Goal: Task Accomplishment & Management: Use online tool/utility

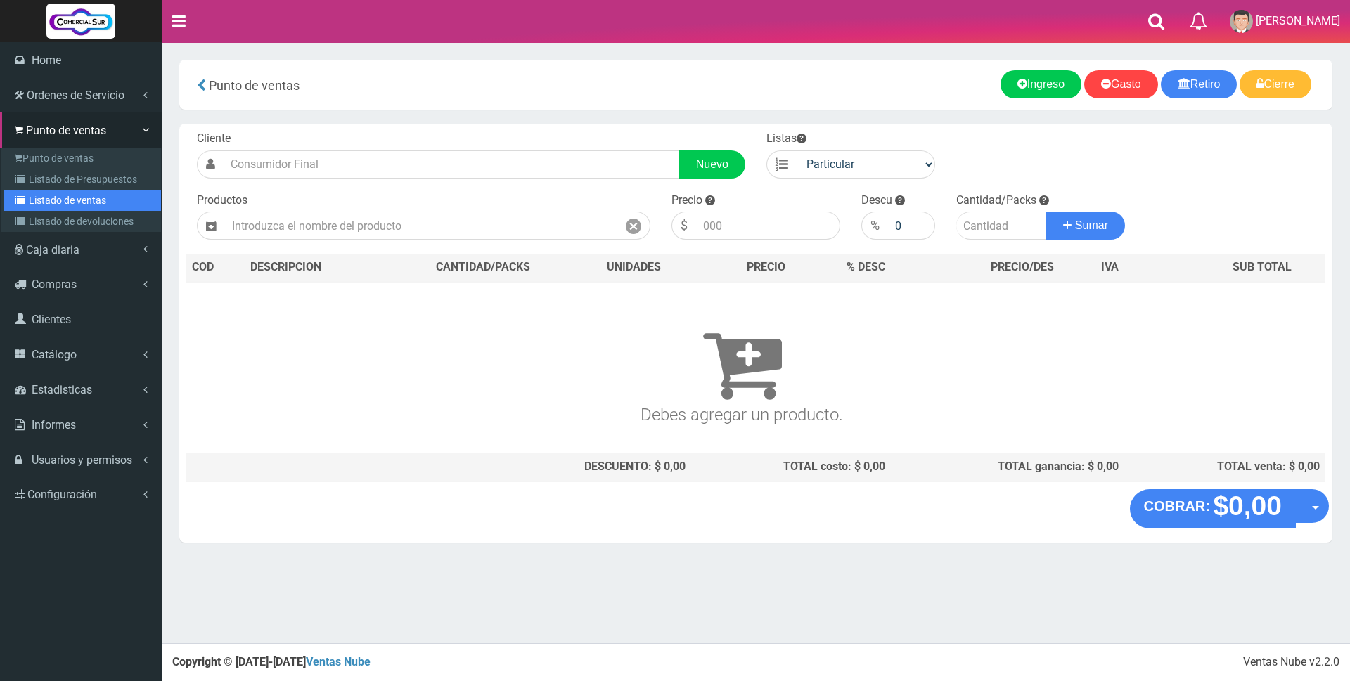
click at [53, 200] on link "Listado de ventas" at bounding box center [82, 200] width 157 height 21
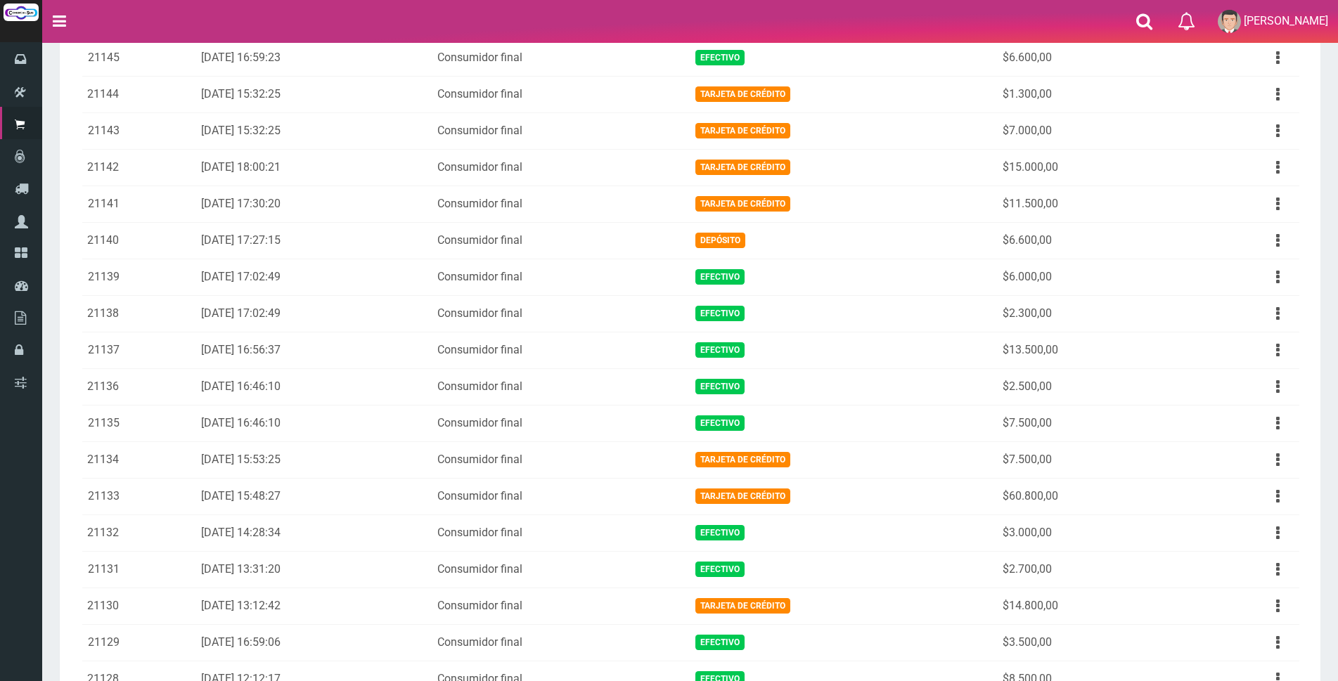
scroll to position [773, 0]
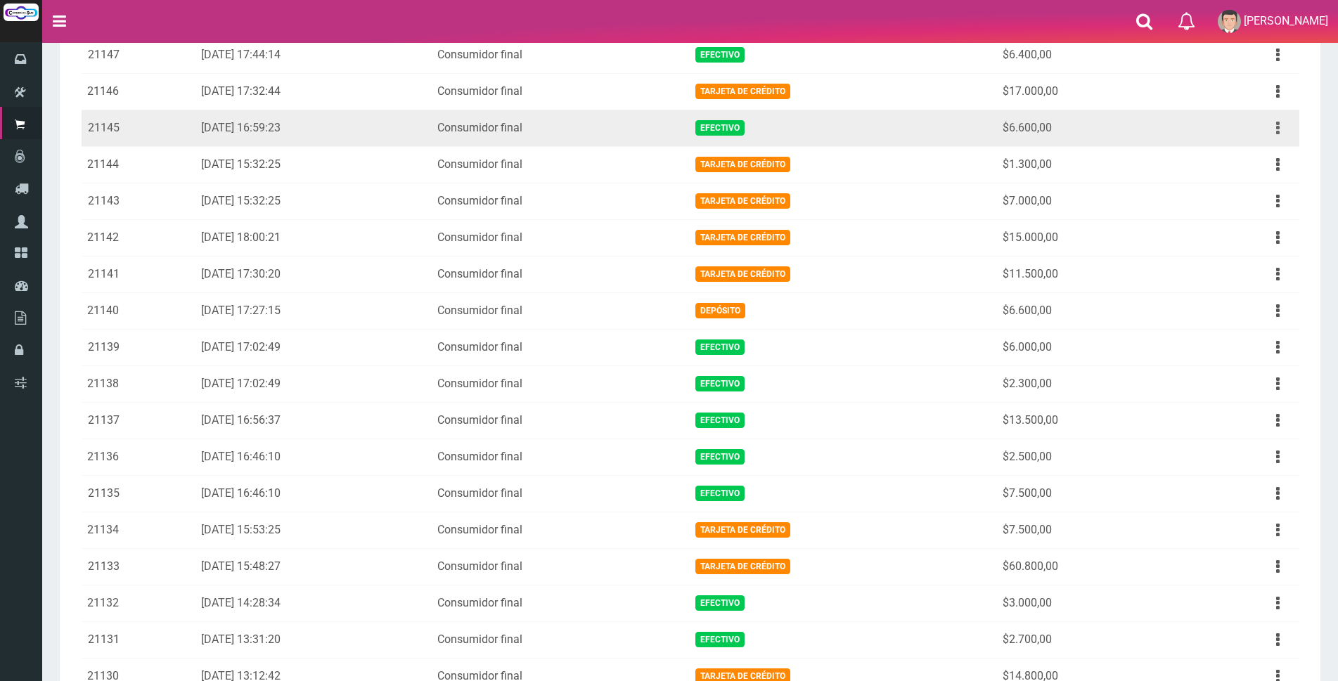
click at [1274, 131] on button "button" at bounding box center [1278, 128] width 32 height 25
click at [1262, 153] on link "Ver" at bounding box center [1237, 162] width 111 height 31
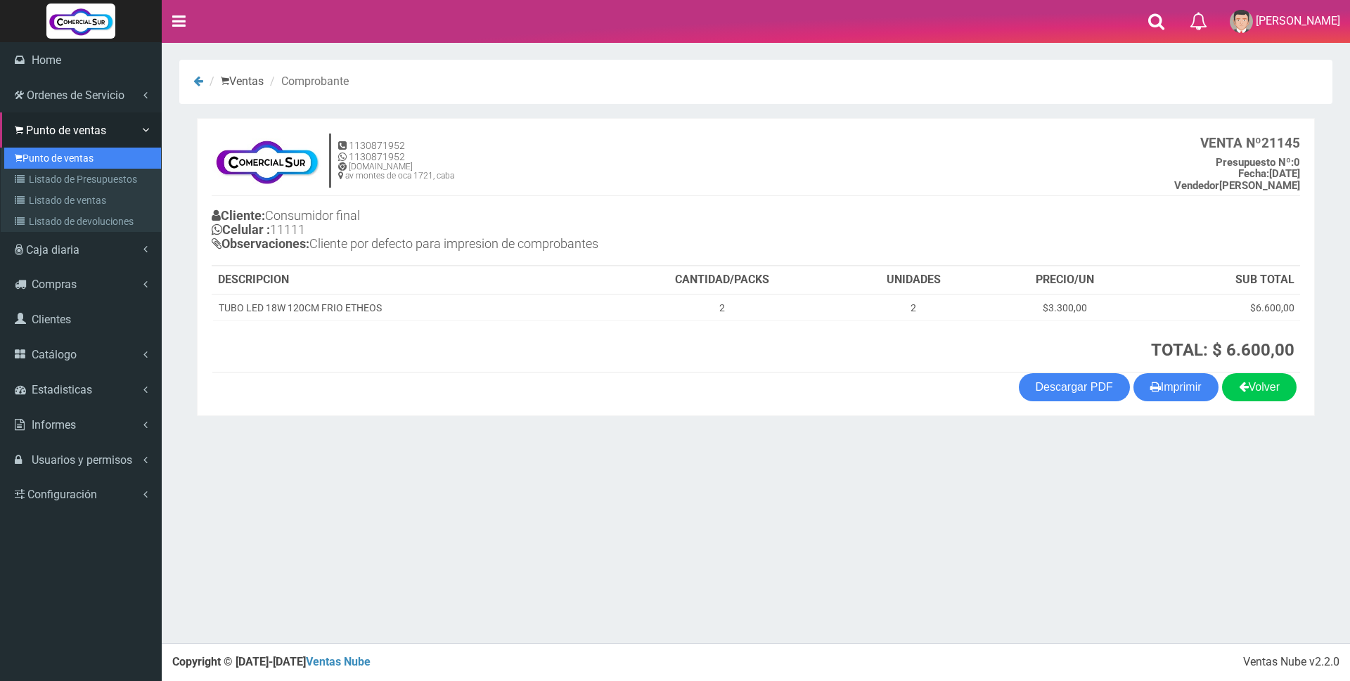
click at [59, 157] on link "Punto de ventas" at bounding box center [82, 158] width 157 height 21
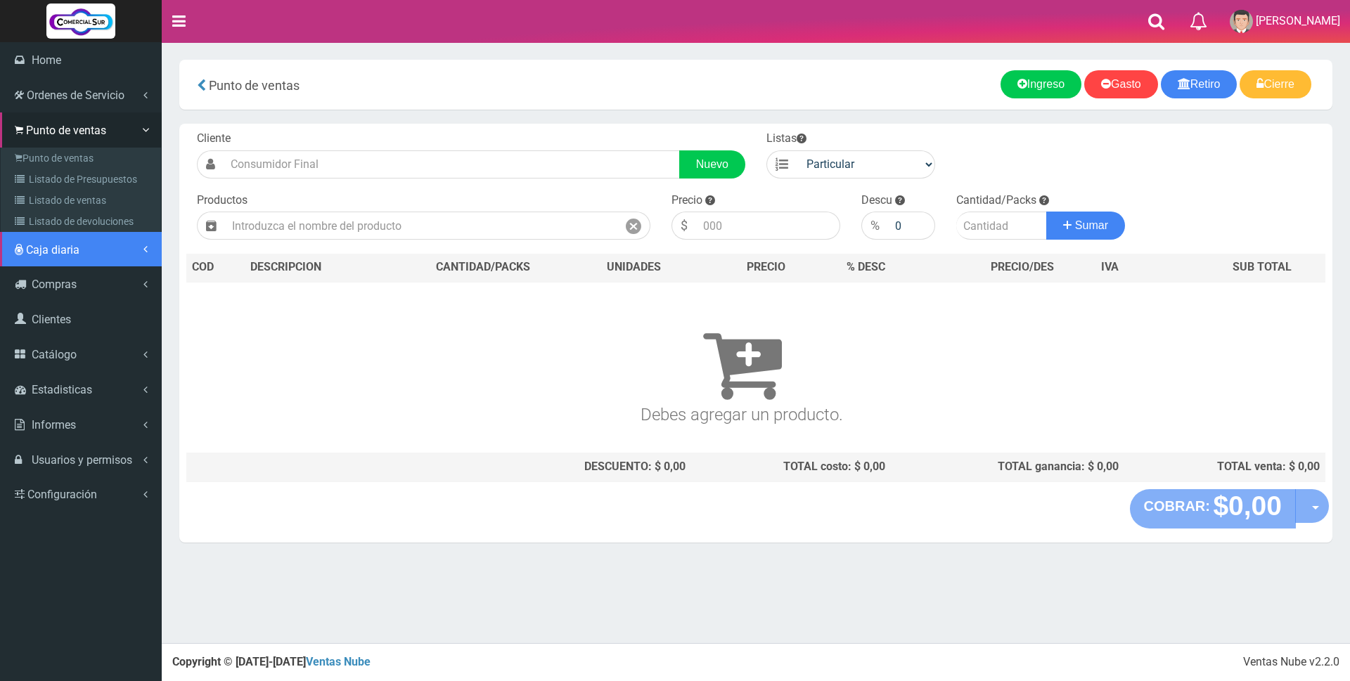
click at [51, 243] on span "Caja diaria" at bounding box center [52, 249] width 53 height 13
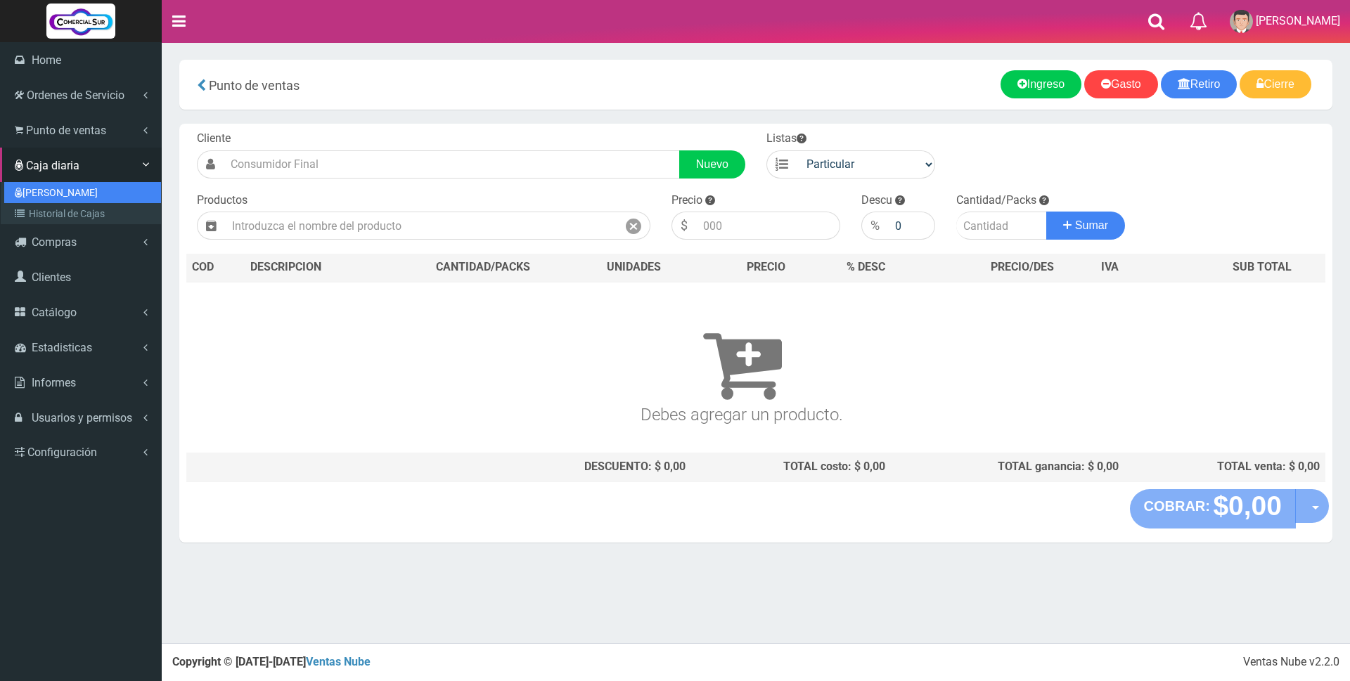
click at [51, 196] on link "[PERSON_NAME]" at bounding box center [82, 192] width 157 height 21
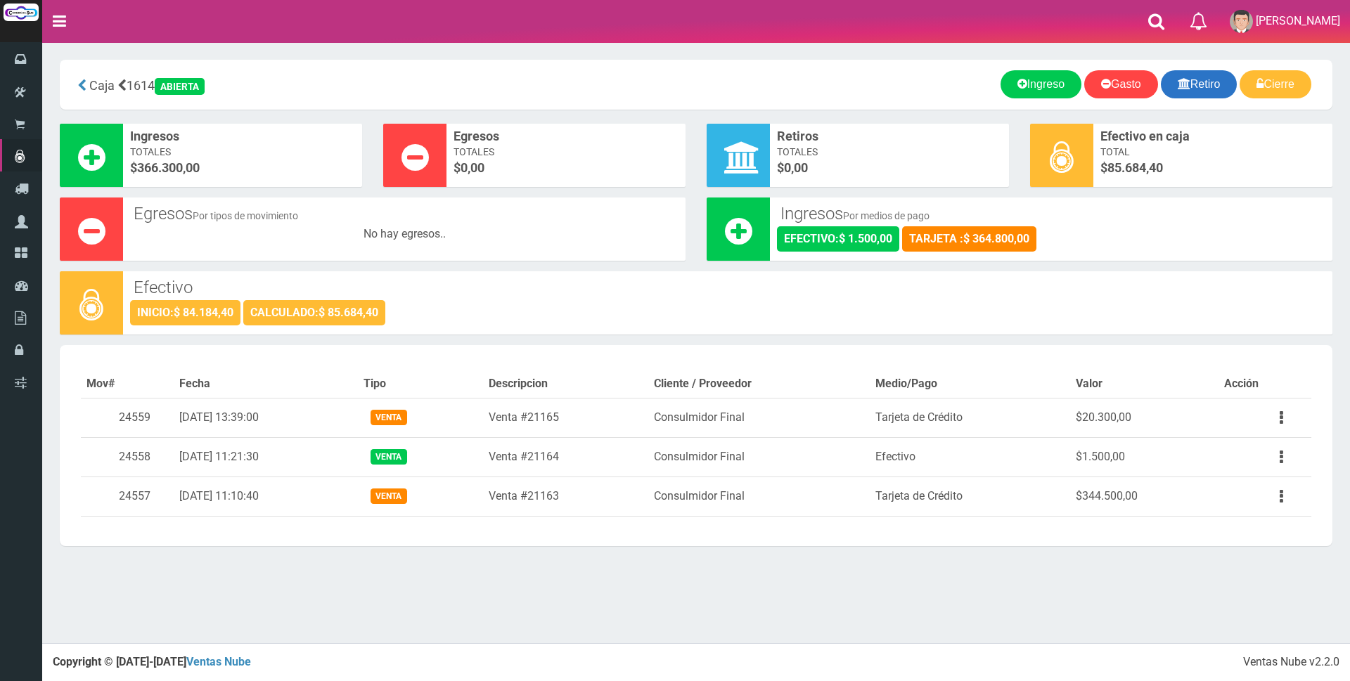
click at [1191, 90] on link "Retiro" at bounding box center [1198, 84] width 77 height 28
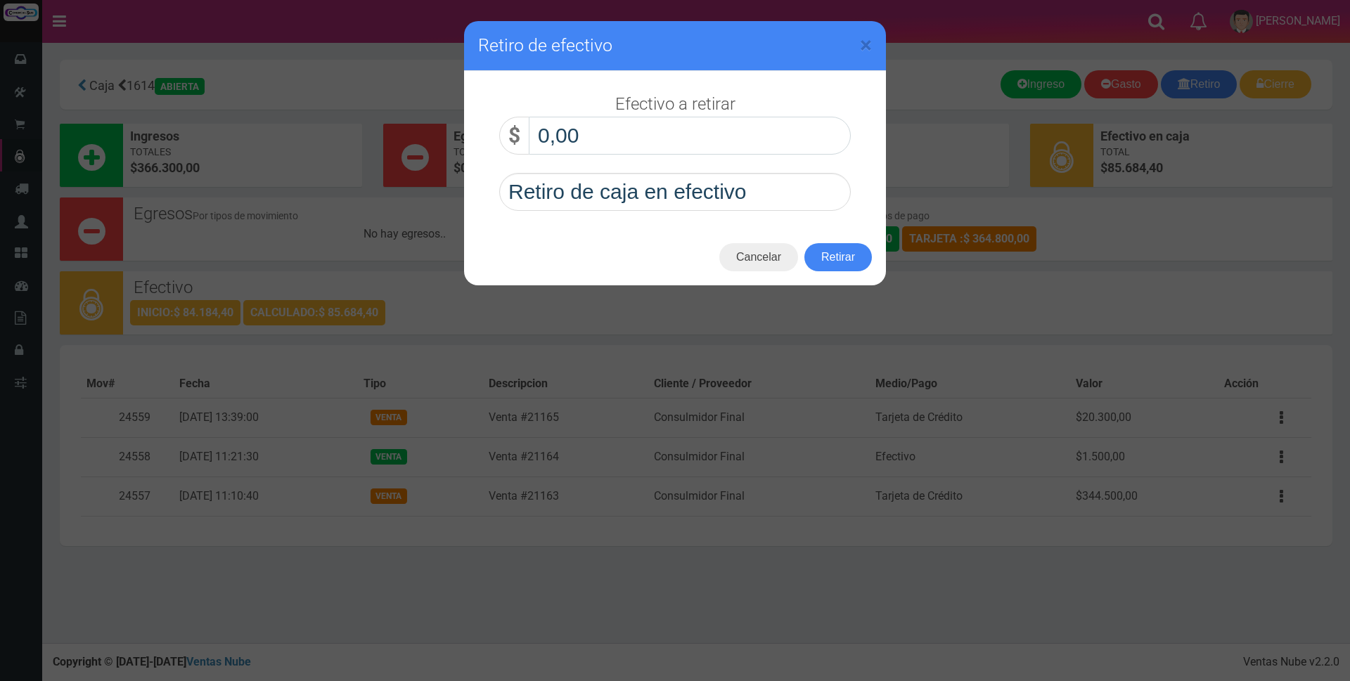
click at [810, 130] on input "0,00" at bounding box center [690, 136] width 322 height 38
type input "20.000,00"
click at [832, 258] on button "Retirar" at bounding box center [837, 257] width 67 height 28
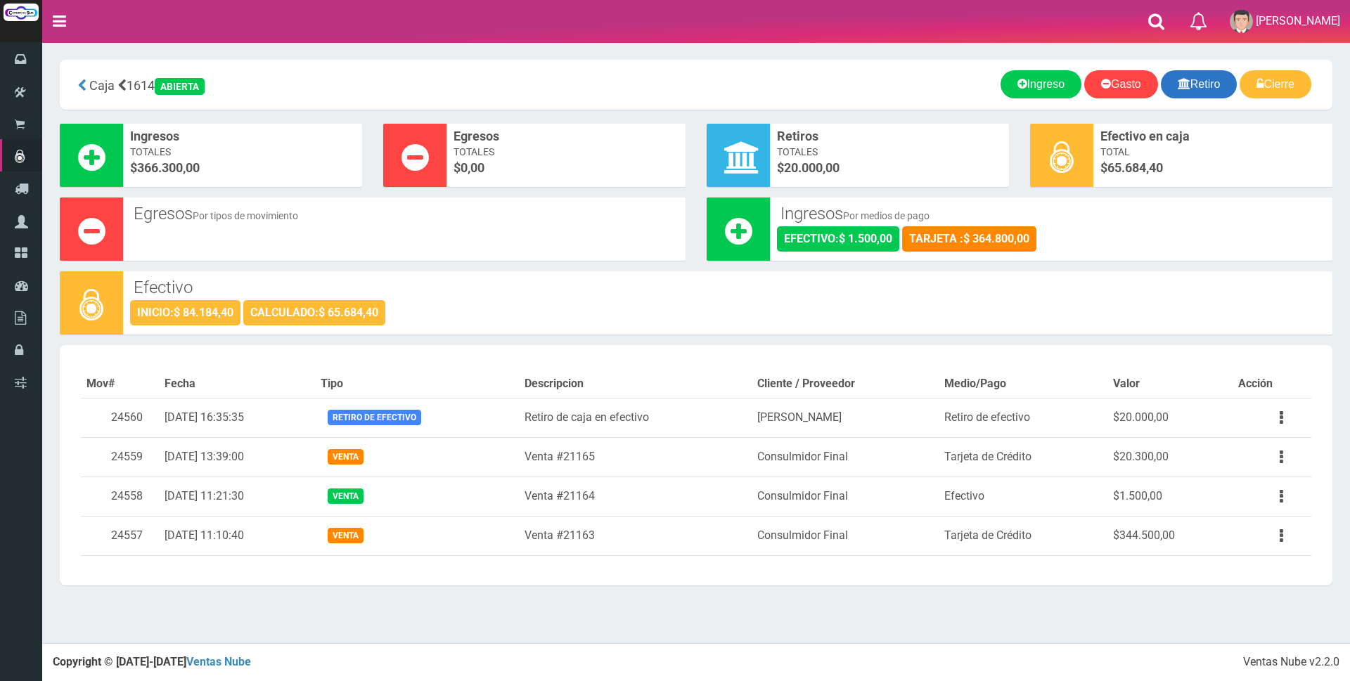
click at [1182, 87] on icon at bounding box center [1183, 84] width 13 height 20
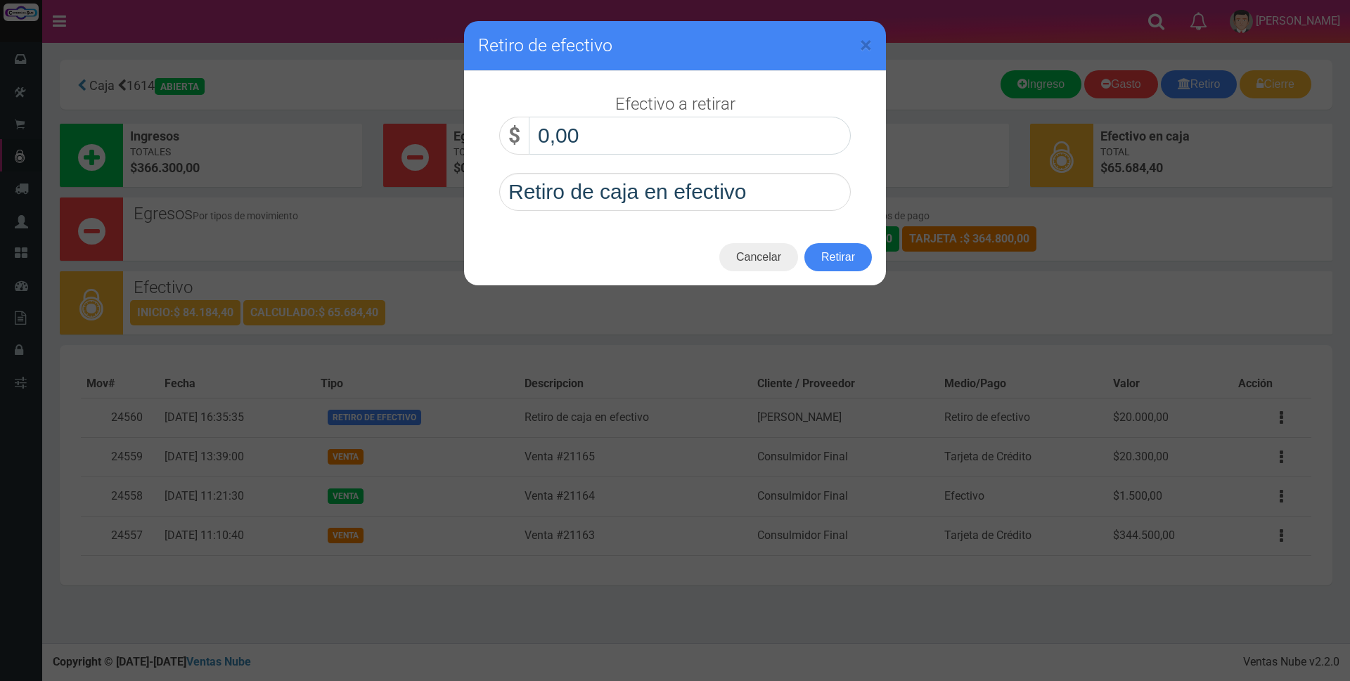
click at [685, 141] on input "0,00" at bounding box center [690, 136] width 322 height 38
type input "20.000,00"
click at [846, 264] on button "Retirar" at bounding box center [837, 257] width 67 height 28
